Goal: Entertainment & Leisure: Consume media (video, audio)

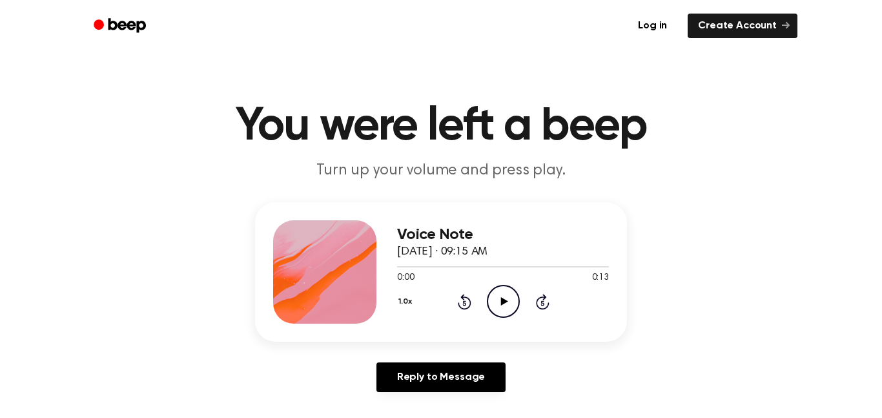
click at [332, 183] on main "You were left a beep Turn up your volume and press play. Voice Note September 2…" at bounding box center [441, 398] width 882 height 796
click at [508, 297] on icon "Play Audio" at bounding box center [503, 301] width 33 height 33
click at [464, 301] on icon at bounding box center [463, 302] width 3 height 5
click at [465, 303] on icon at bounding box center [463, 302] width 3 height 5
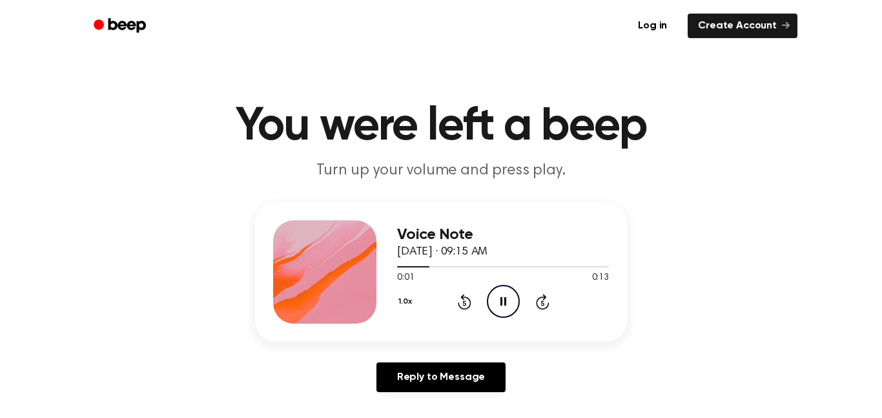
click at [464, 305] on icon at bounding box center [463, 302] width 3 height 5
click at [465, 305] on icon at bounding box center [463, 302] width 3 height 5
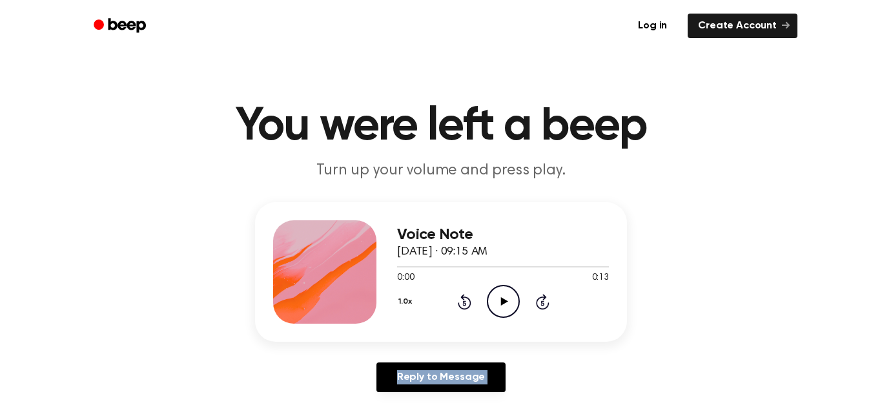
click at [465, 305] on icon at bounding box center [463, 302] width 3 height 5
click at [502, 306] on icon "Play Audio" at bounding box center [503, 301] width 33 height 33
click at [502, 295] on icon "Play Audio" at bounding box center [503, 301] width 33 height 33
click at [507, 298] on icon "Play Audio" at bounding box center [503, 301] width 33 height 33
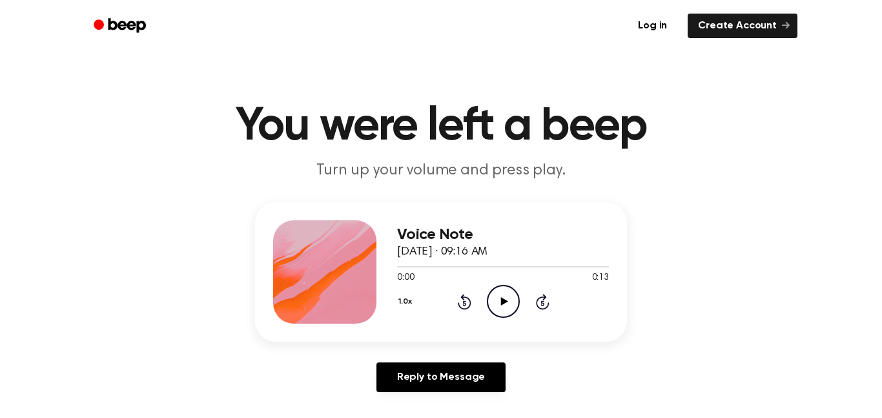
click at [500, 307] on icon "Play Audio" at bounding box center [503, 301] width 33 height 33
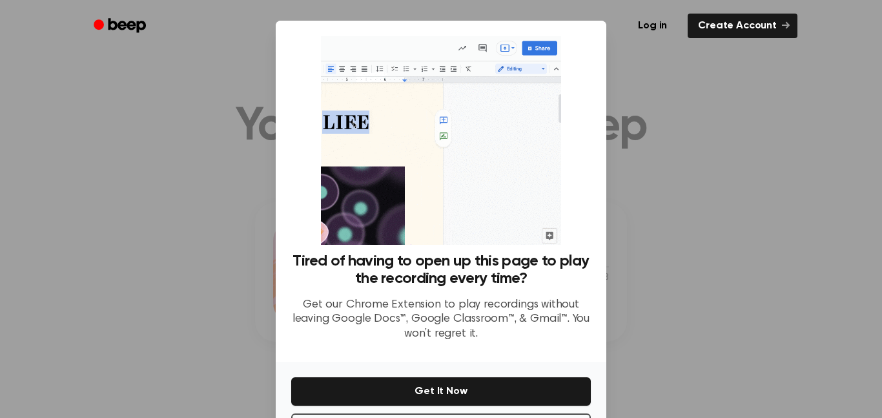
click at [719, 126] on div at bounding box center [441, 209] width 882 height 418
click at [673, 79] on div at bounding box center [441, 209] width 882 height 418
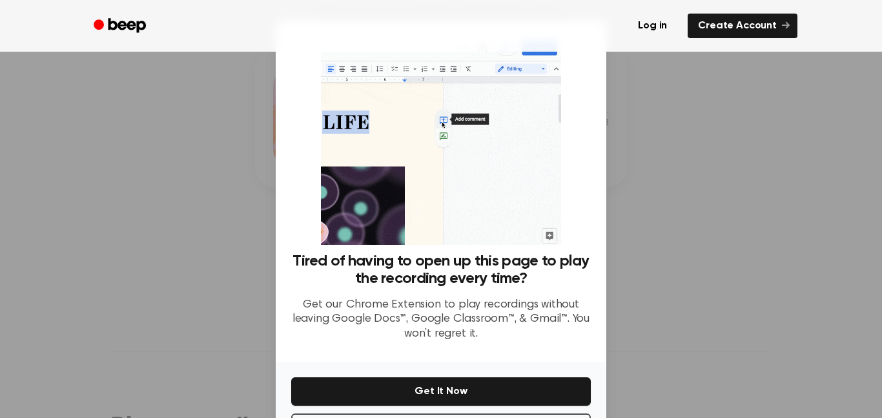
scroll to position [52, 0]
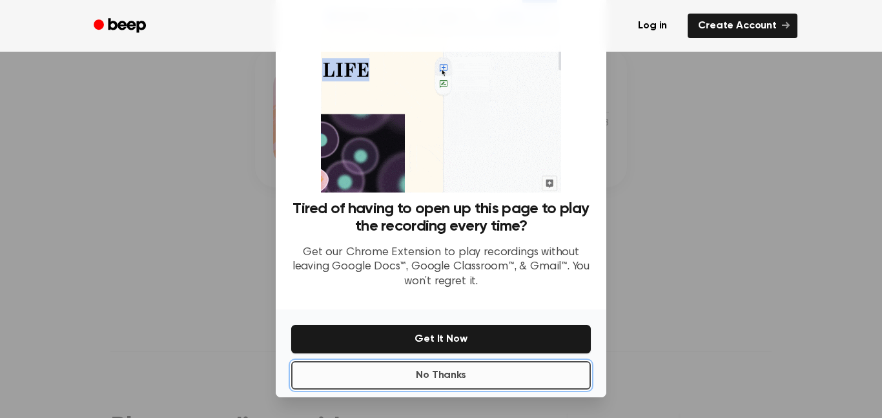
click at [396, 371] on button "No Thanks" at bounding box center [441, 375] width 300 height 28
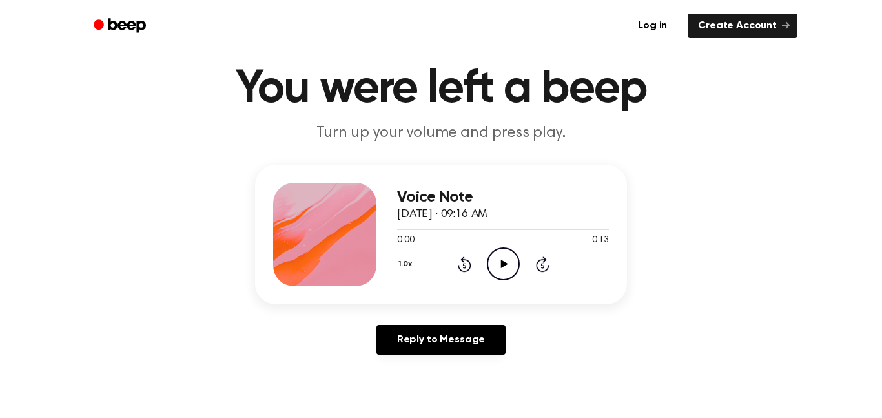
scroll to position [18, 0]
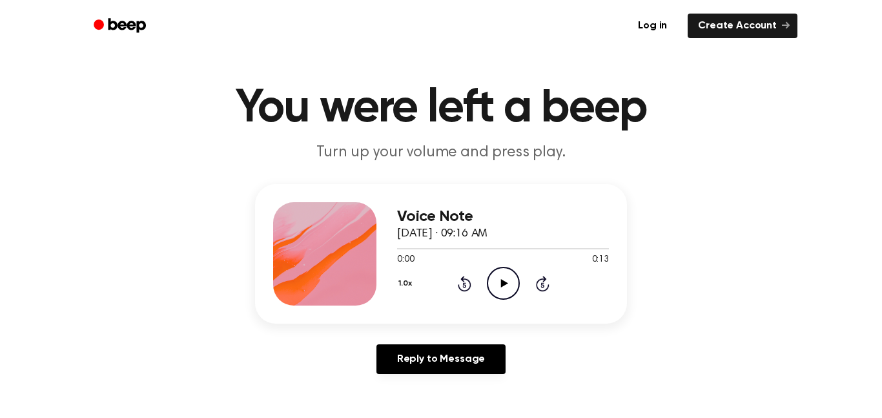
click at [503, 293] on icon "Play Audio" at bounding box center [503, 283] width 33 height 33
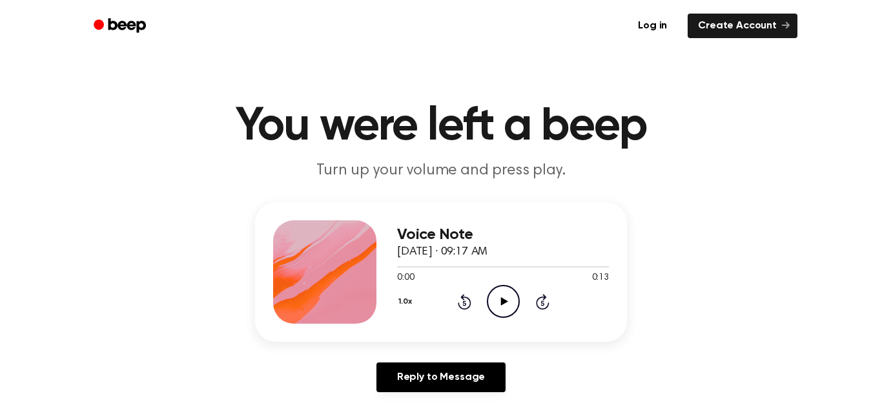
click at [504, 298] on icon "Play Audio" at bounding box center [503, 301] width 33 height 33
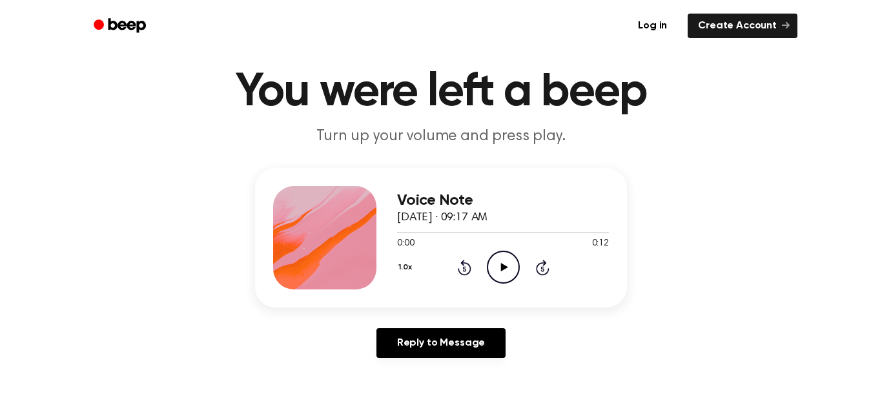
scroll to position [41, 0]
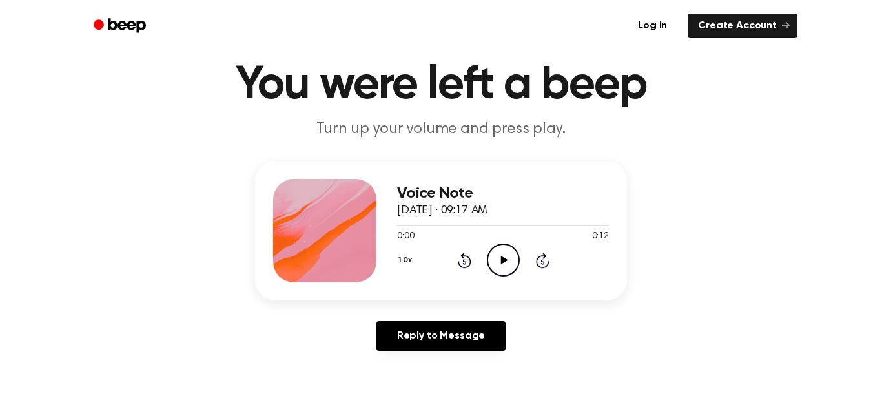
click at [498, 258] on icon "Play Audio" at bounding box center [503, 259] width 33 height 33
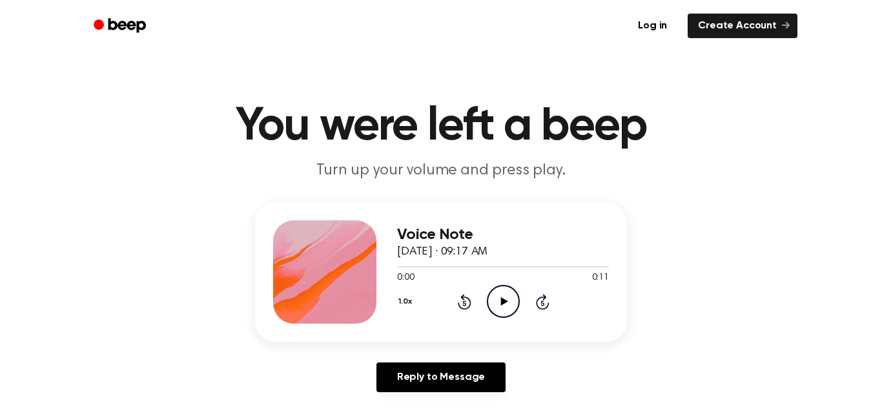
click at [476, 187] on main "You were left a beep Turn up your volume and press play. Voice Note September 2…" at bounding box center [441, 398] width 882 height 796
click at [499, 300] on icon "Play Audio" at bounding box center [503, 301] width 33 height 33
click at [495, 312] on icon "Play Audio" at bounding box center [503, 301] width 33 height 33
click at [494, 305] on icon "Play Audio" at bounding box center [503, 301] width 33 height 33
click at [510, 305] on icon "Play Audio" at bounding box center [503, 301] width 33 height 33
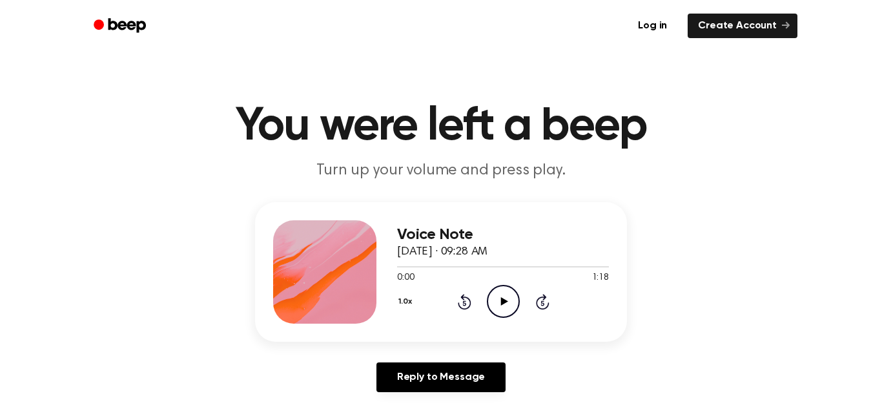
click at [502, 303] on icon at bounding box center [503, 301] width 7 height 8
click at [508, 300] on icon "Play Audio" at bounding box center [503, 301] width 33 height 33
click at [497, 298] on icon "Play Audio" at bounding box center [503, 301] width 33 height 33
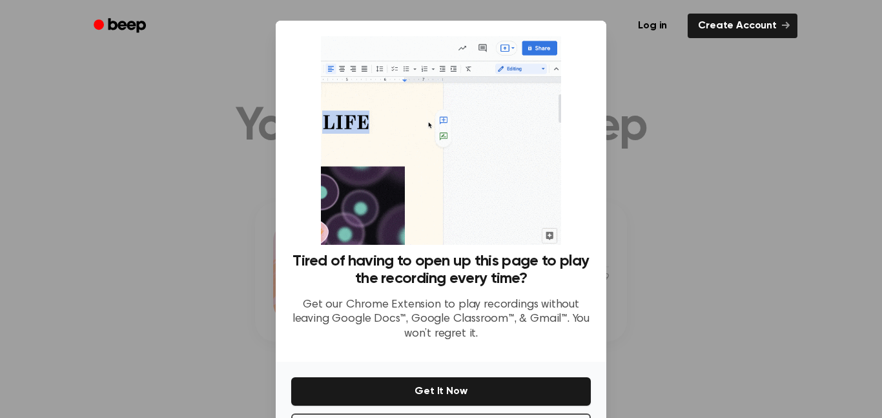
click at [755, 161] on div at bounding box center [441, 209] width 882 height 418
click at [732, 164] on div at bounding box center [441, 209] width 882 height 418
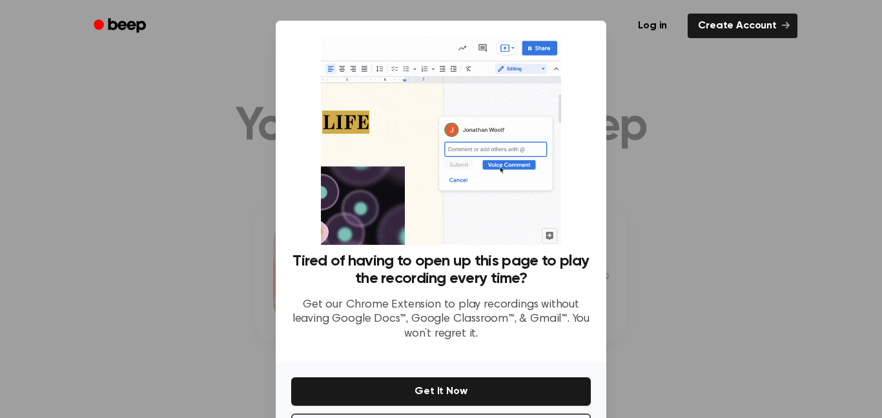
click at [704, 103] on div at bounding box center [441, 209] width 882 height 418
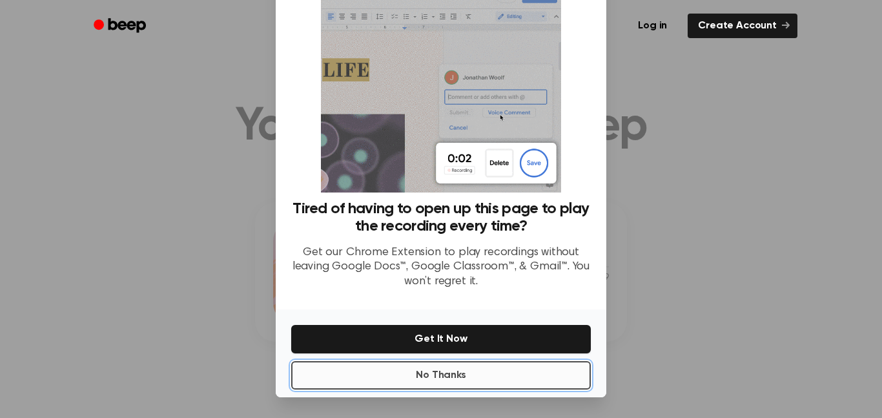
click at [460, 377] on button "No Thanks" at bounding box center [441, 375] width 300 height 28
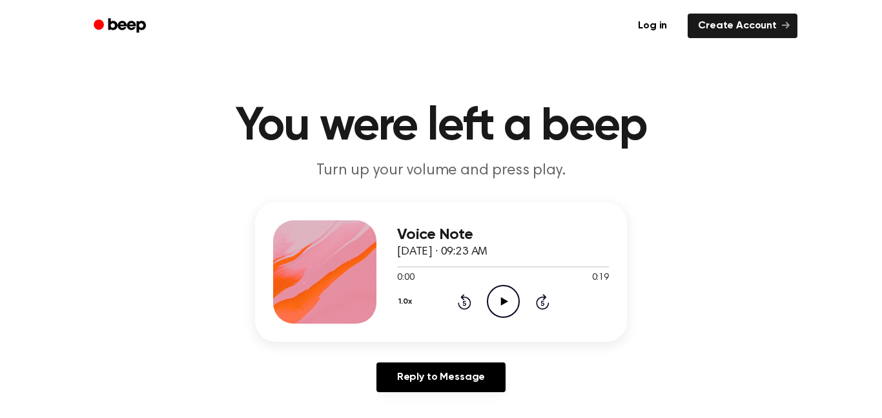
click at [502, 296] on icon "Play Audio" at bounding box center [503, 301] width 33 height 33
click at [500, 303] on icon at bounding box center [503, 301] width 7 height 8
click at [498, 303] on icon "Play Audio" at bounding box center [503, 301] width 33 height 33
click at [505, 307] on icon "Play Audio" at bounding box center [503, 301] width 33 height 33
click at [510, 304] on icon "Play Audio" at bounding box center [503, 301] width 33 height 33
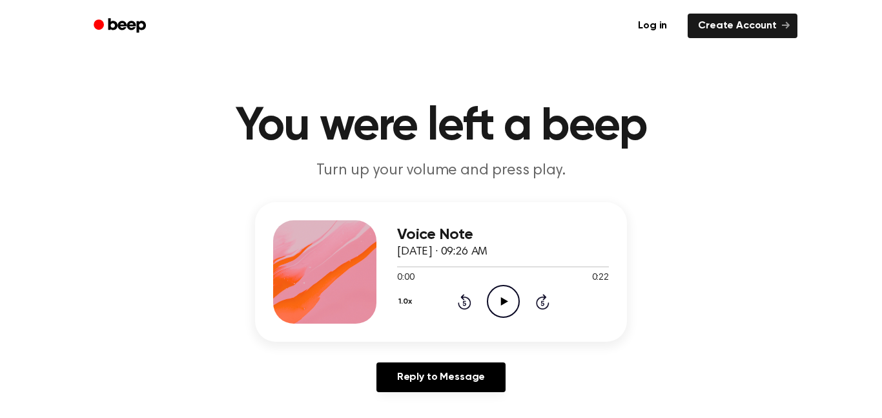
click at [505, 295] on icon "Play Audio" at bounding box center [503, 301] width 33 height 33
click at [508, 302] on icon "Play Audio" at bounding box center [503, 301] width 33 height 33
